Goal: Task Accomplishment & Management: Manage account settings

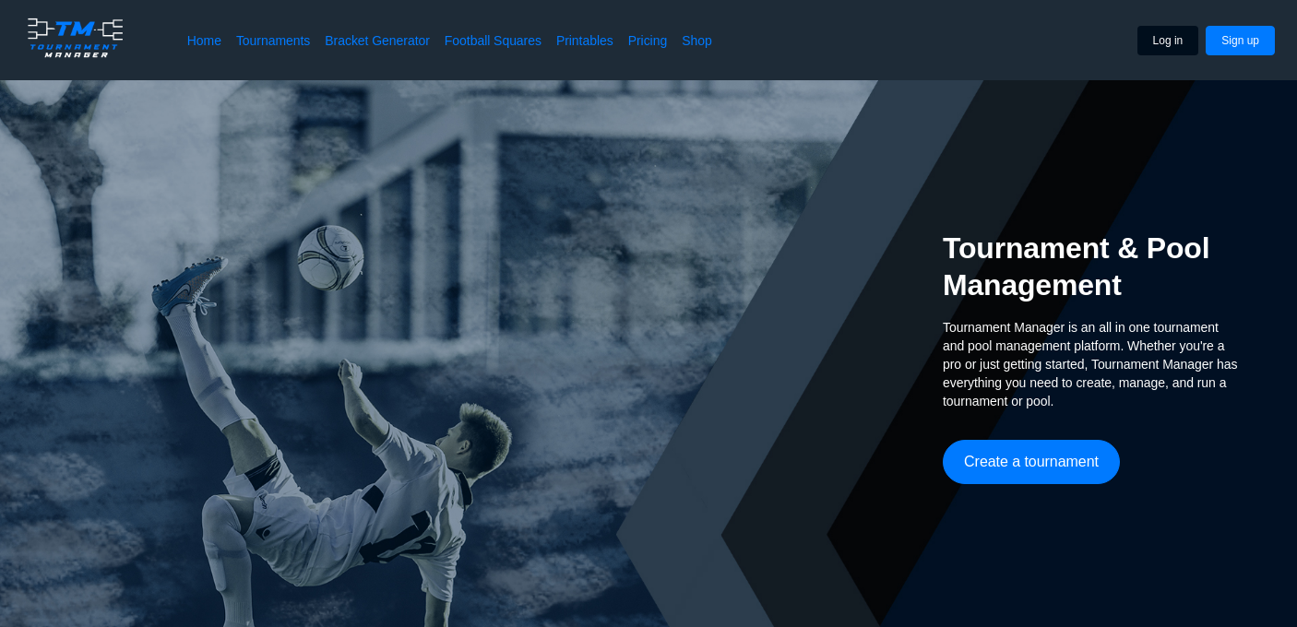
click at [1178, 42] on button "Log in" at bounding box center [1169, 41] width 62 height 30
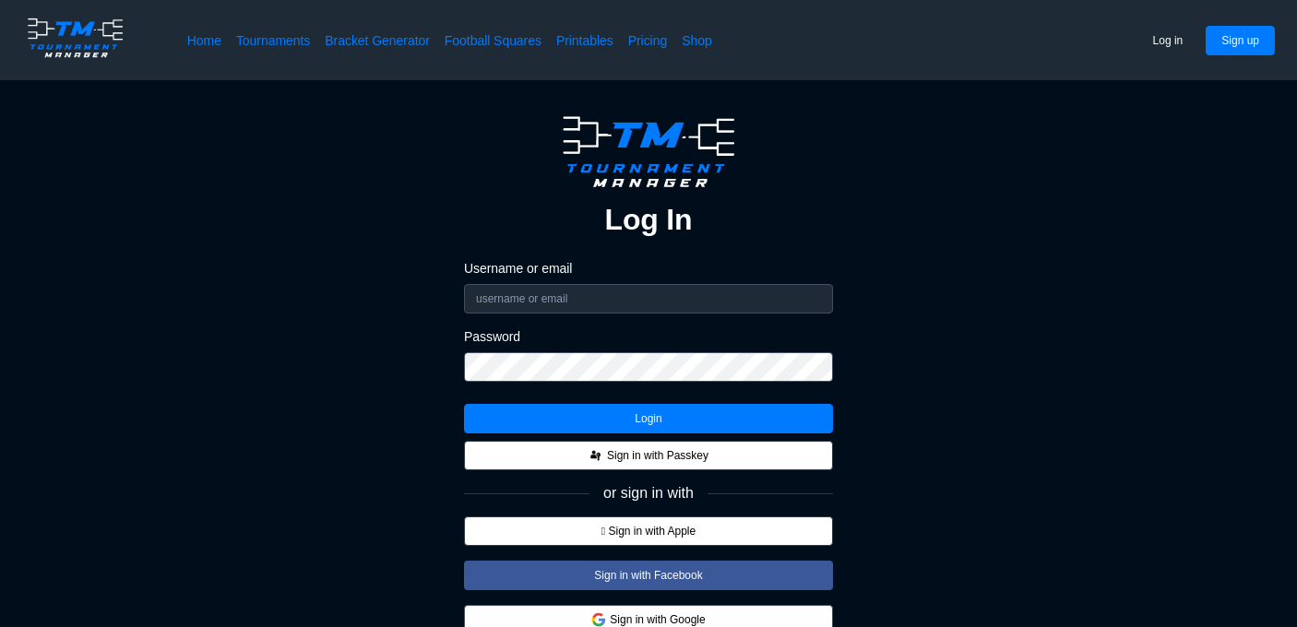
click at [706, 620] on button "Sign in with Google" at bounding box center [648, 620] width 369 height 30
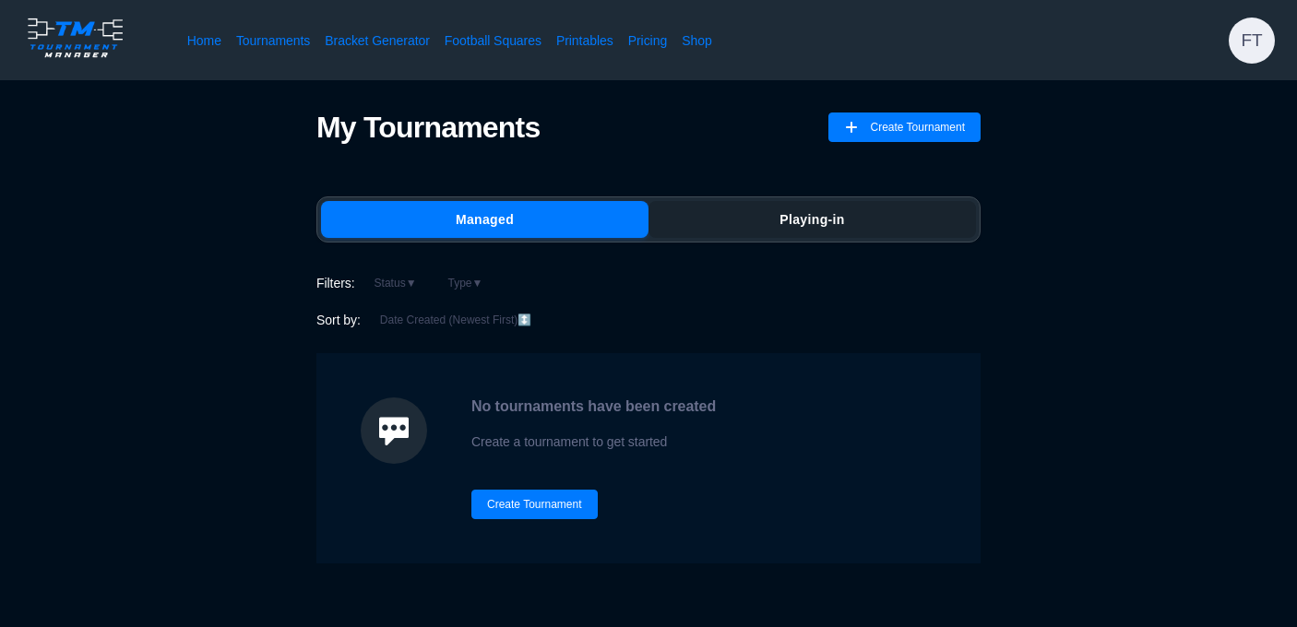
click at [689, 219] on button "Playing-in" at bounding box center [813, 219] width 328 height 37
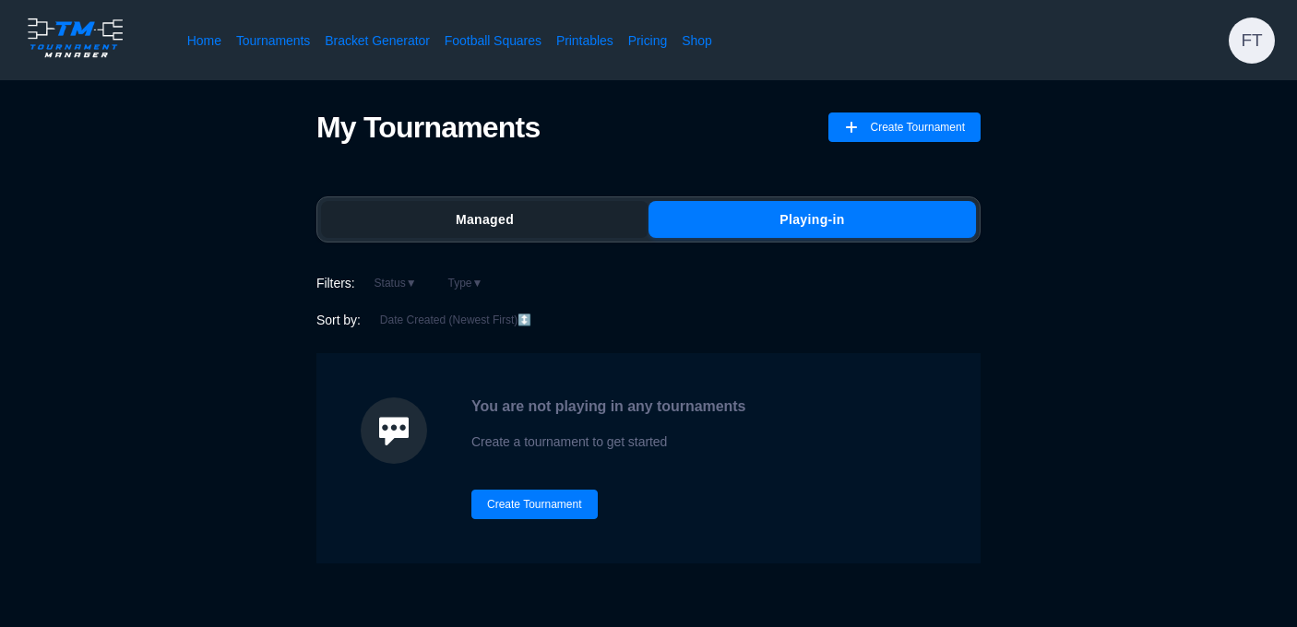
click at [554, 216] on button "Managed" at bounding box center [485, 219] width 328 height 37
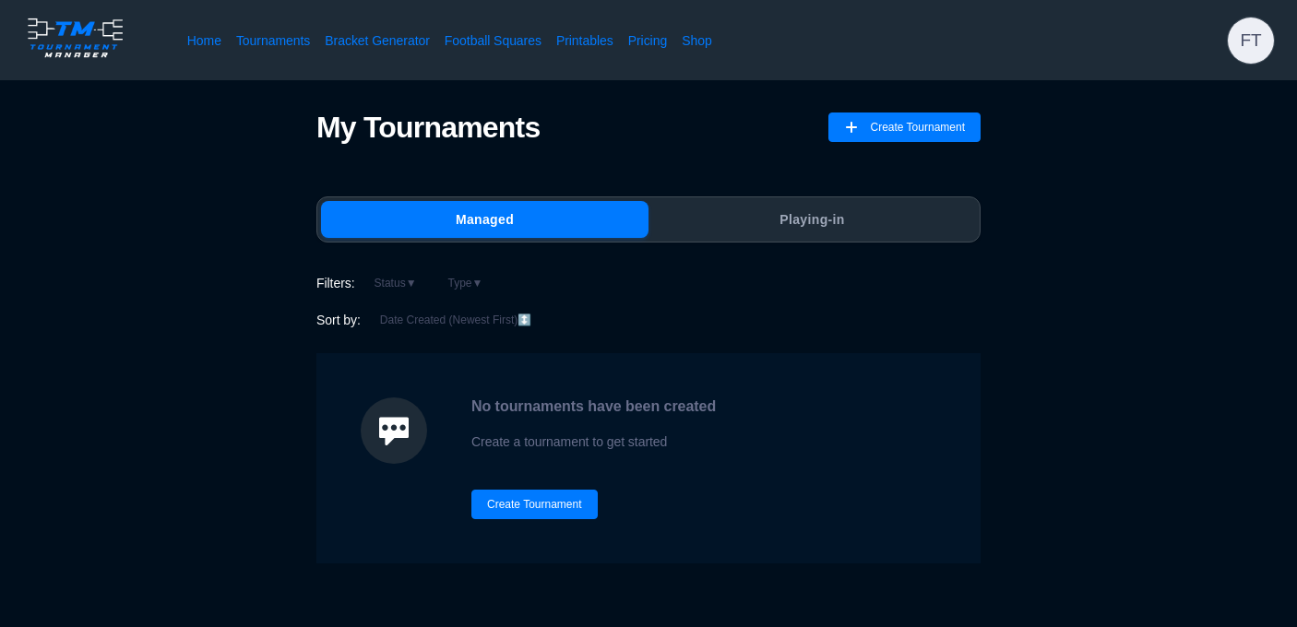
click at [1254, 40] on span "FT" at bounding box center [1251, 41] width 46 height 46
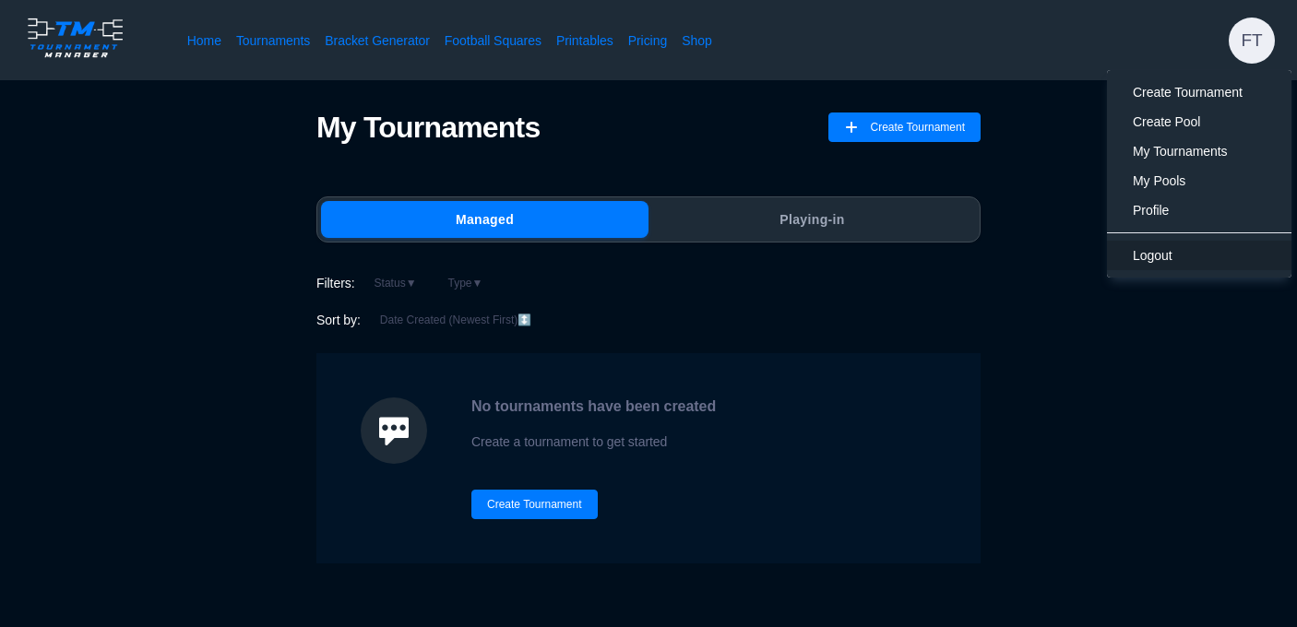
click at [1159, 252] on span "Logout" at bounding box center [1153, 255] width 40 height 15
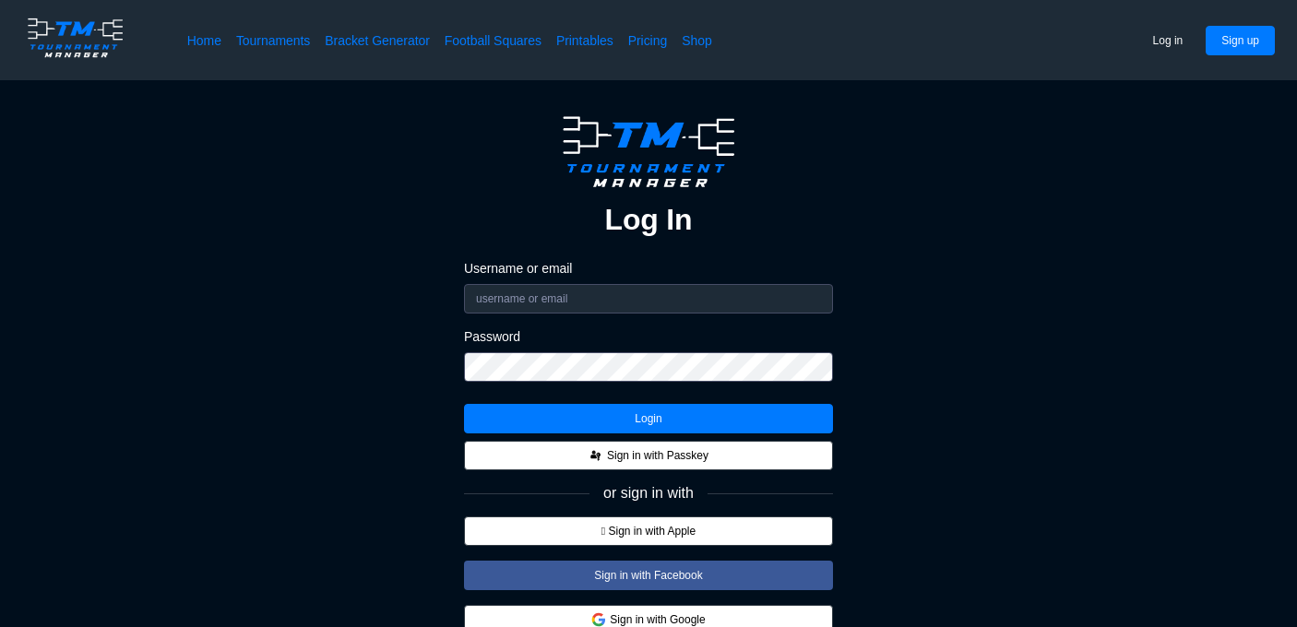
click at [900, 472] on div "Log In Username or email Password Login Sign in with Passkey or sign in with  …" at bounding box center [649, 405] width 1150 height 591
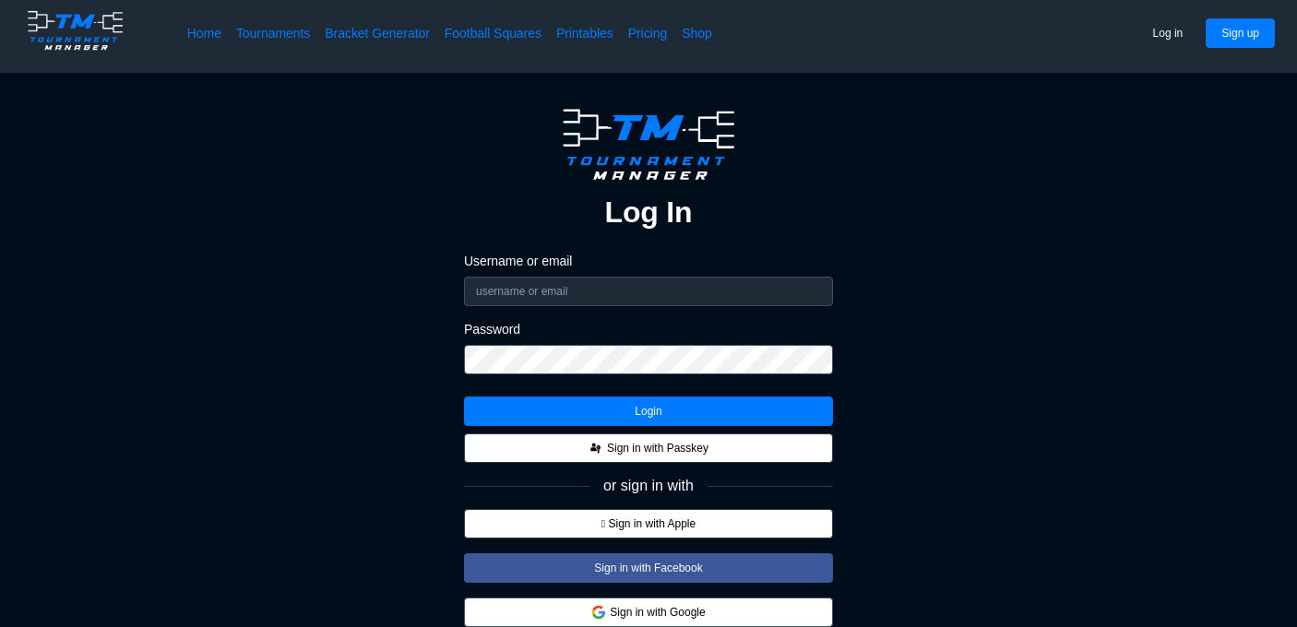
click at [744, 614] on button "Sign in with Google" at bounding box center [648, 613] width 369 height 30
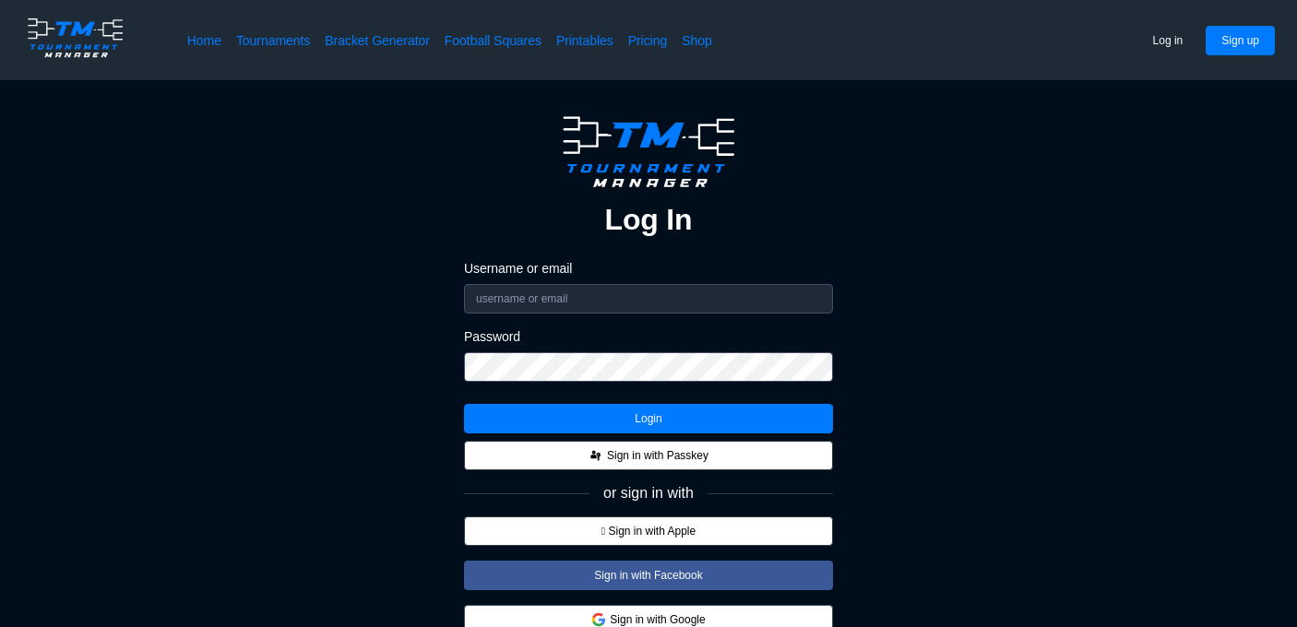
click at [708, 609] on button "Sign in with Google" at bounding box center [648, 620] width 369 height 30
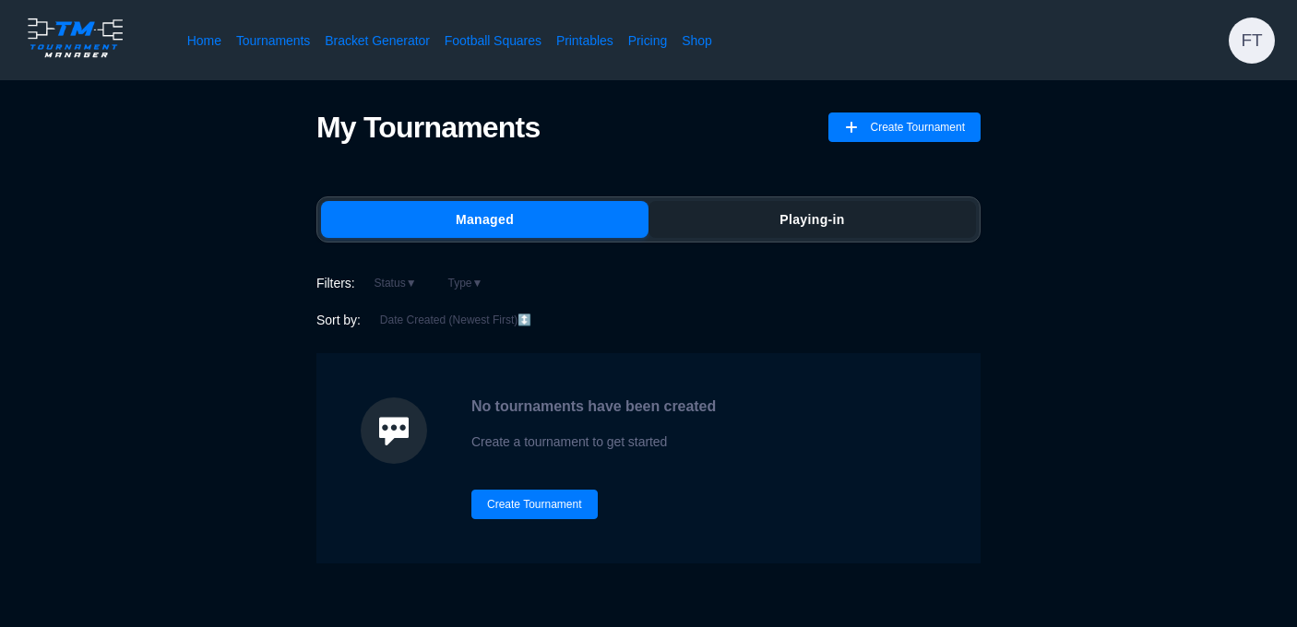
click at [721, 215] on button "Playing-in" at bounding box center [813, 219] width 328 height 37
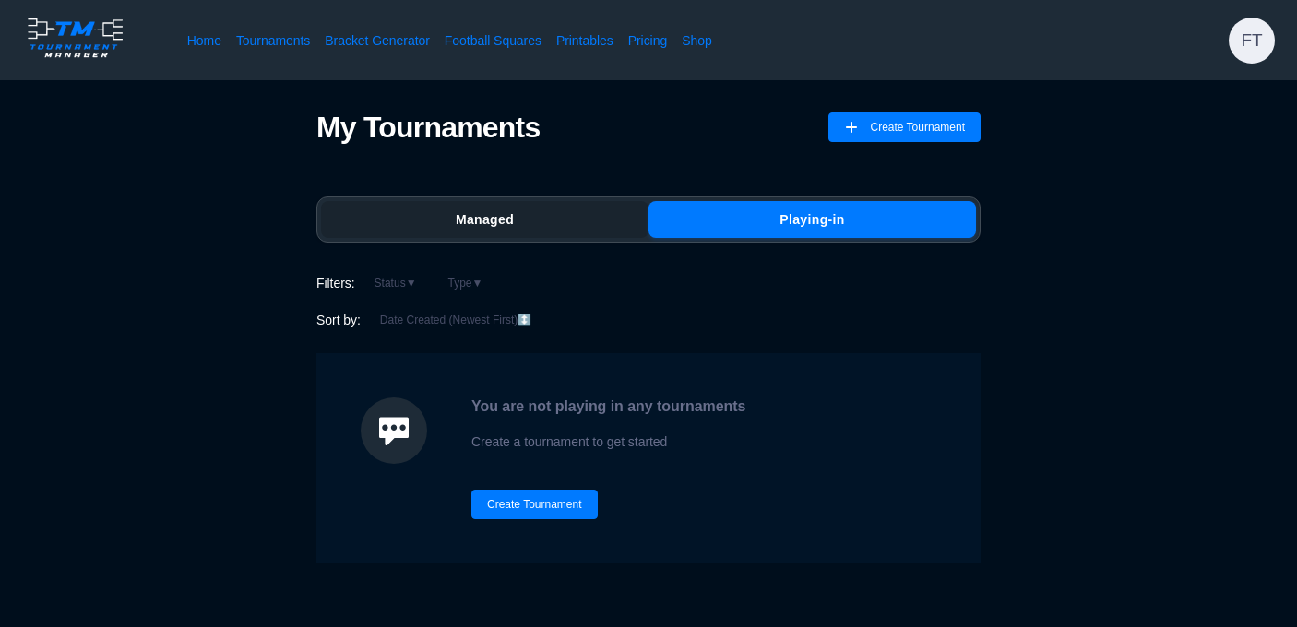
click at [529, 228] on button "Managed" at bounding box center [485, 219] width 328 height 37
